Goal: Find specific page/section: Find specific page/section

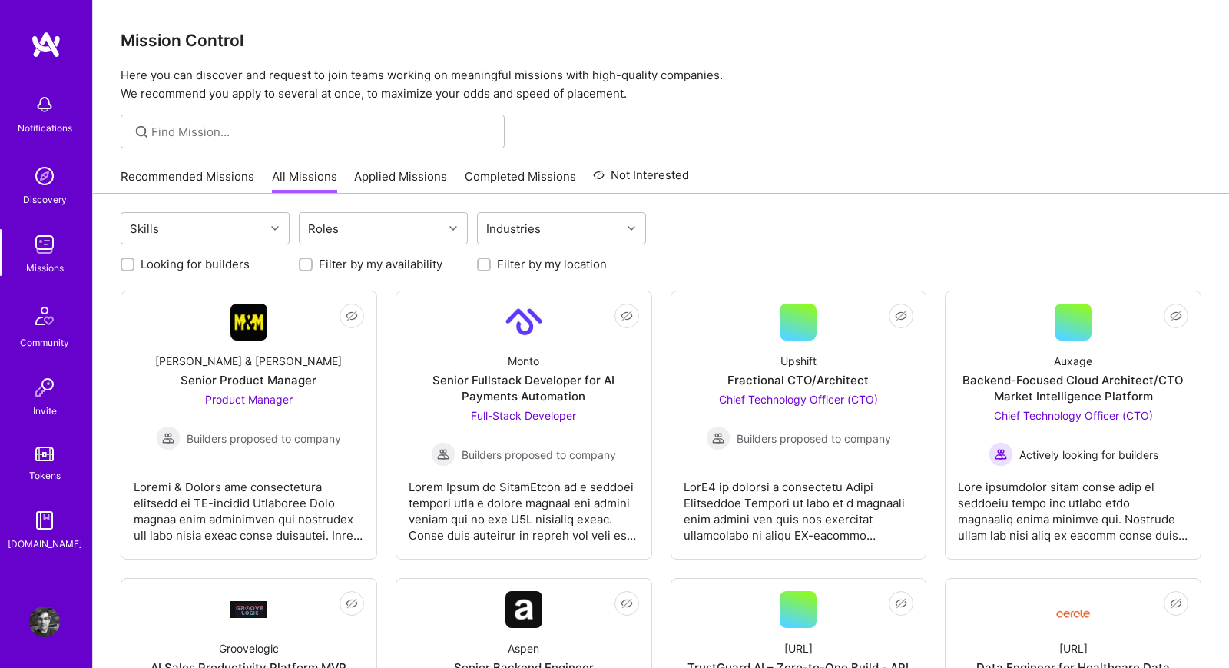
click at [237, 176] on link "Recommended Missions" at bounding box center [188, 180] width 134 height 25
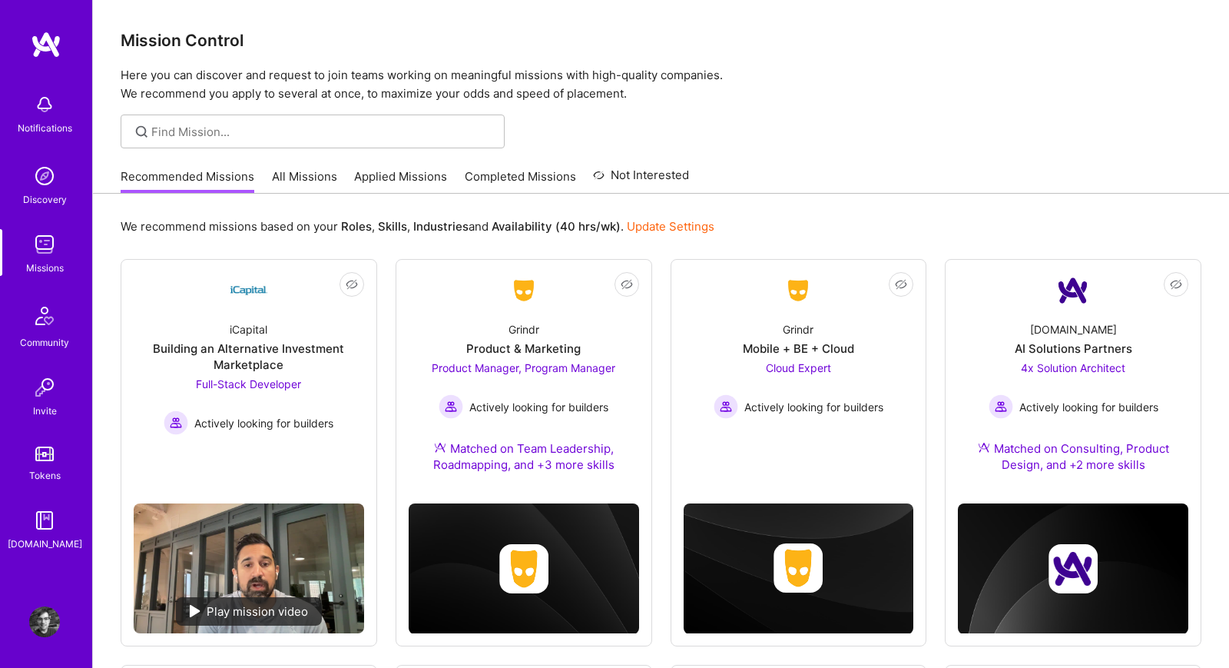
click at [281, 185] on link "All Missions" at bounding box center [304, 180] width 65 height 25
